Goal: Use online tool/utility: Use online tool/utility

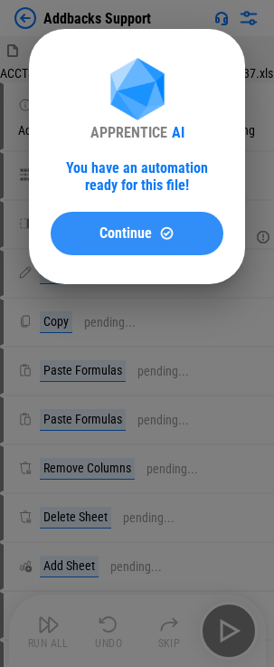
click at [125, 228] on span "Continue" at bounding box center [126, 233] width 53 height 14
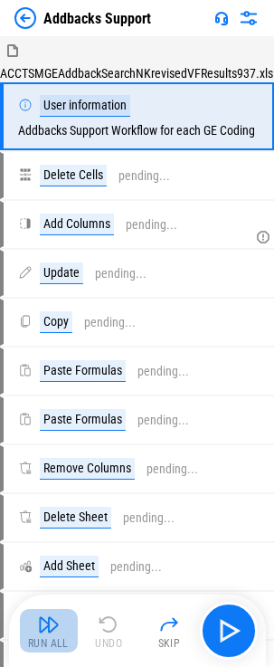
click at [48, 626] on img "button" at bounding box center [49, 625] width 22 height 22
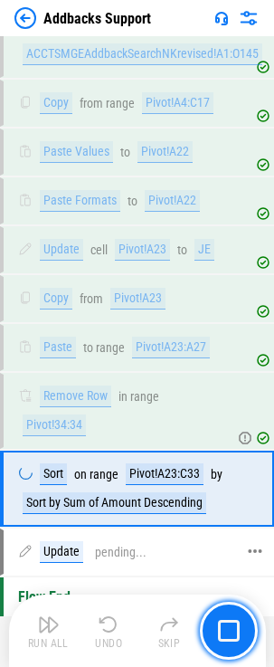
scroll to position [855, 0]
